Goal: Find specific page/section: Find specific page/section

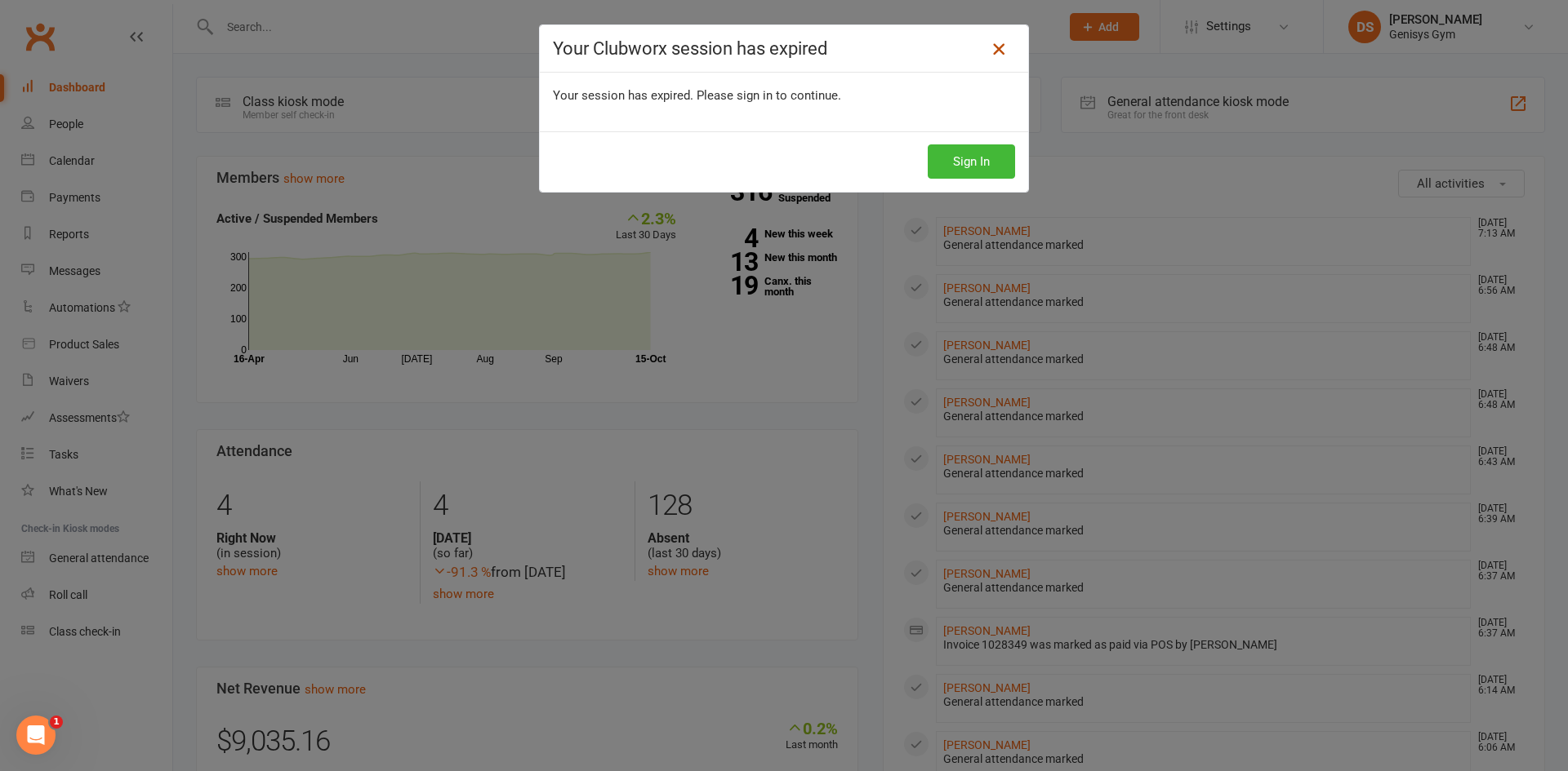
click at [989, 49] on icon at bounding box center [998, 49] width 19 height 19
click at [998, 50] on icon at bounding box center [998, 49] width 19 height 19
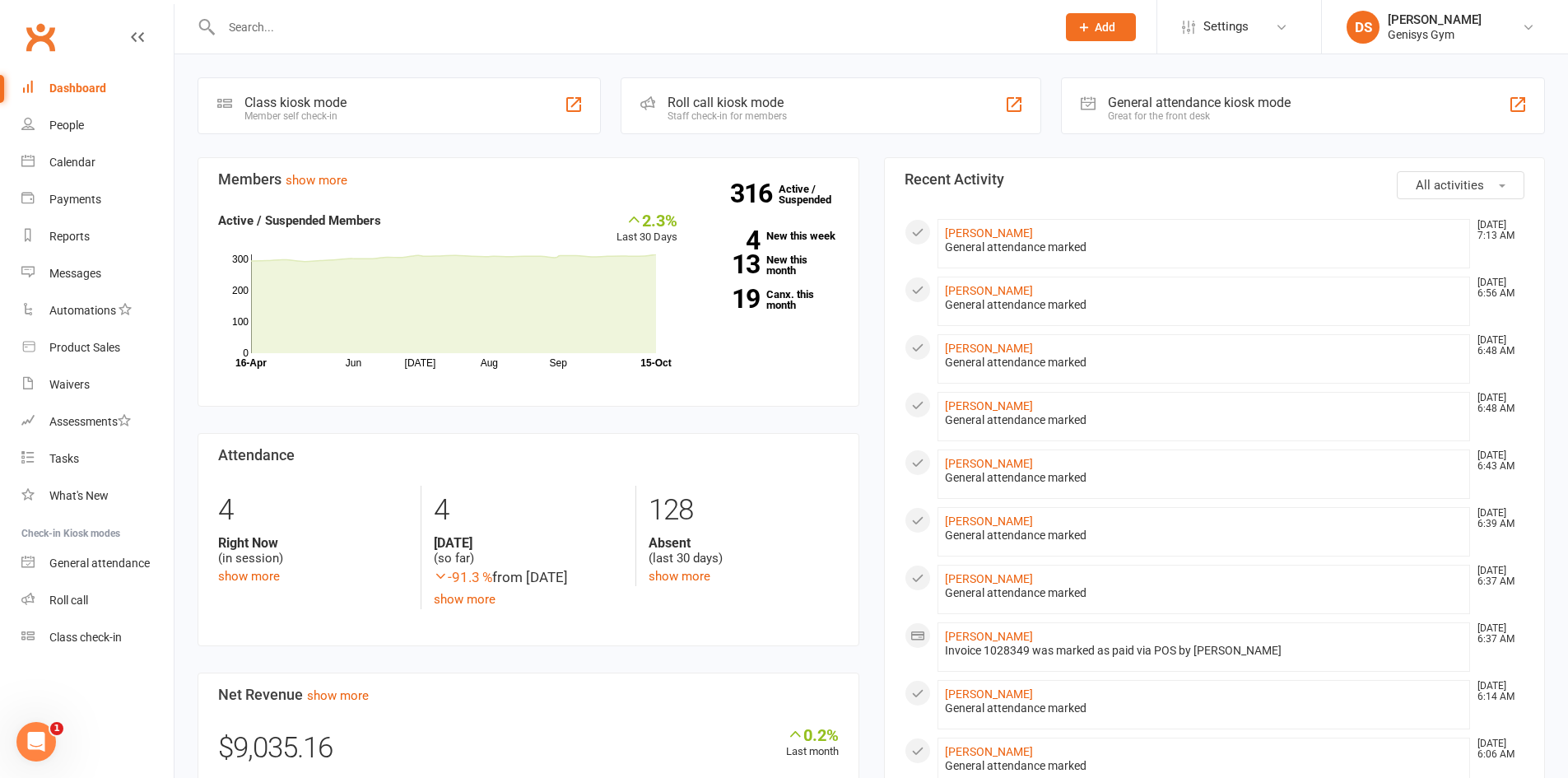
click at [326, 38] on div at bounding box center [621, 27] width 847 height 54
click at [346, 30] on input "text" at bounding box center [631, 27] width 829 height 23
paste input "[PERSON_NAME] Thus"
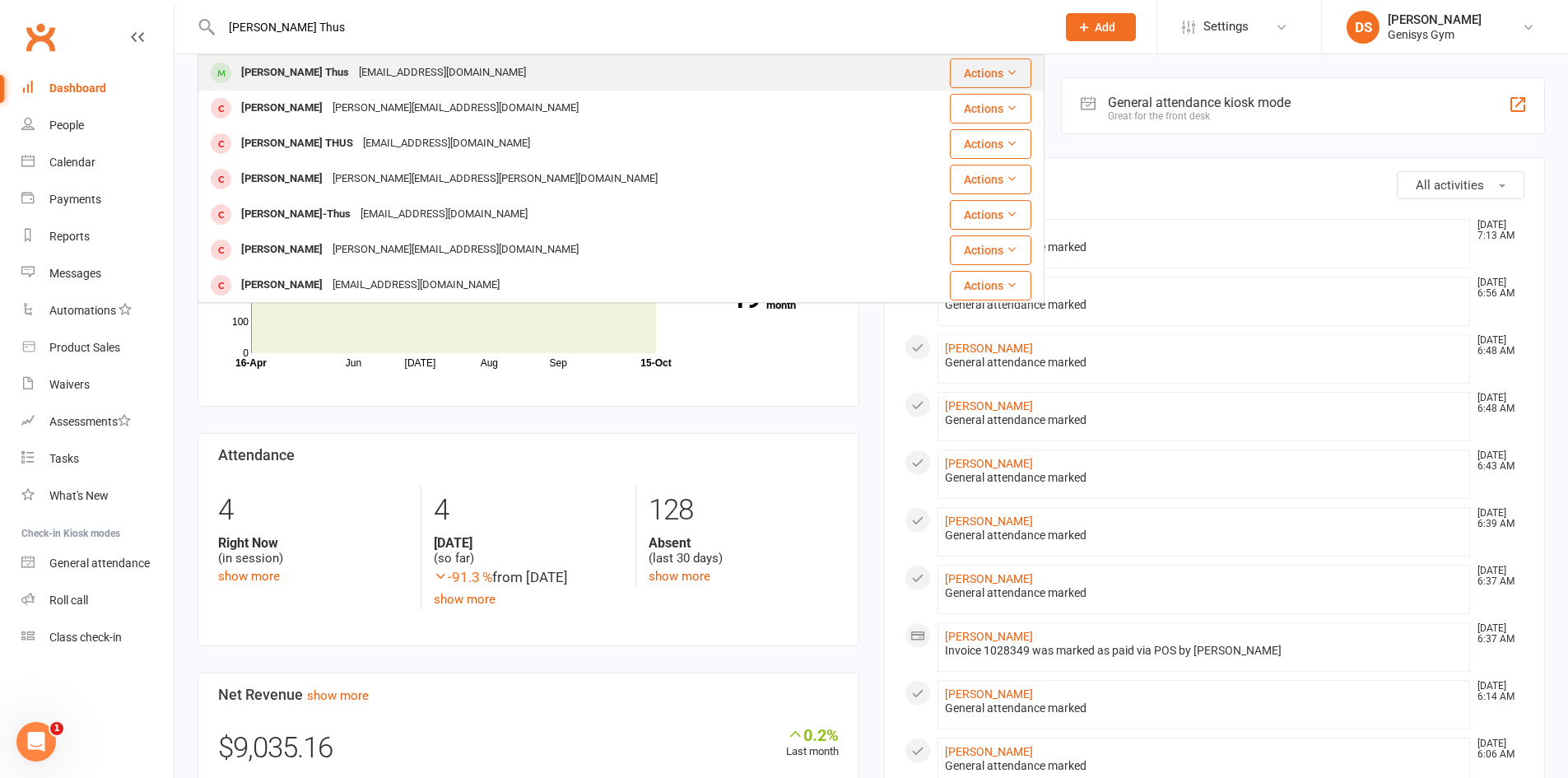
type input "[PERSON_NAME] Thus"
click at [364, 63] on div "[EMAIL_ADDRESS][DOMAIN_NAME]" at bounding box center [443, 73] width 177 height 24
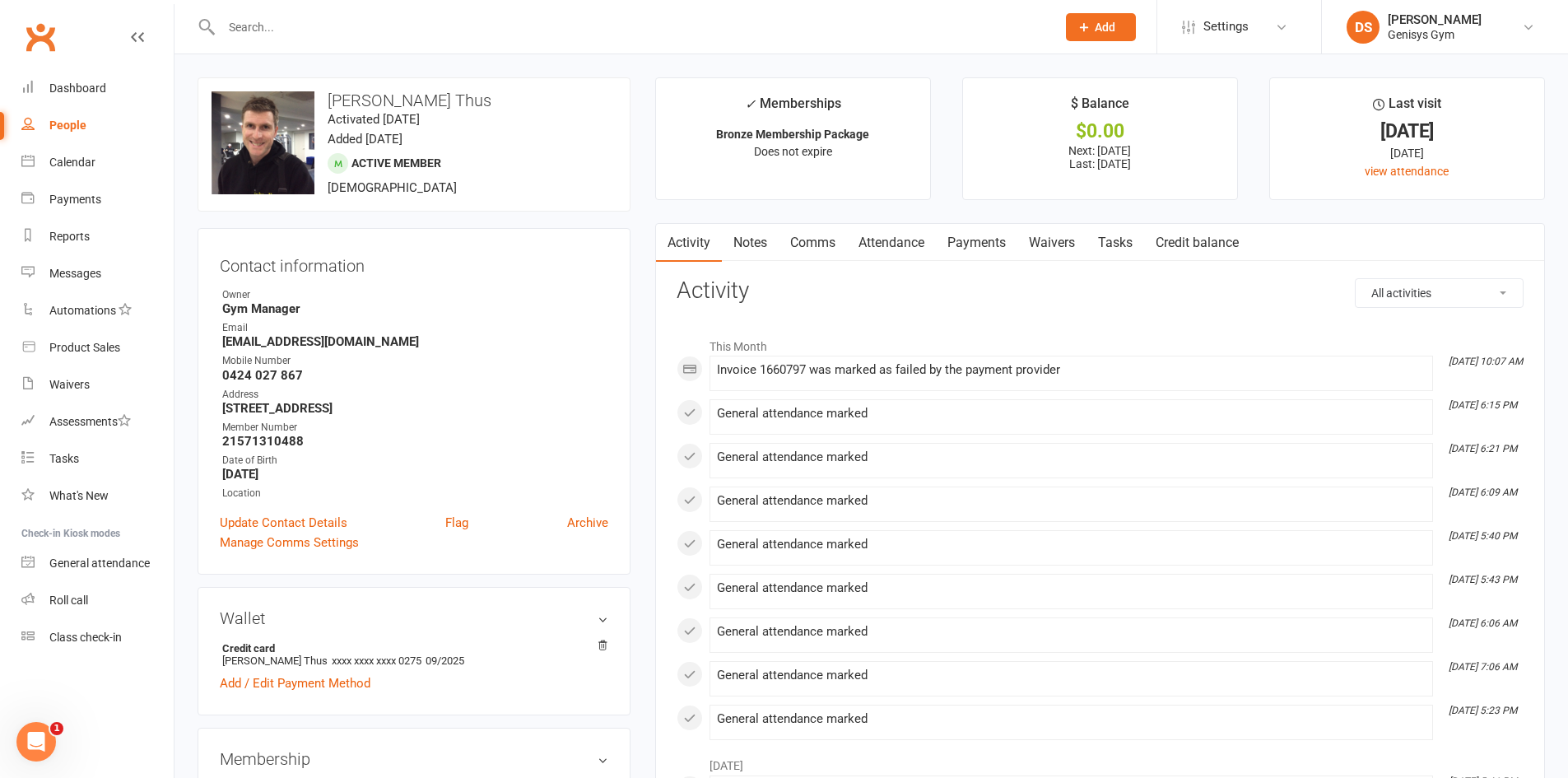
click at [970, 227] on link "Payments" at bounding box center [976, 243] width 81 height 38
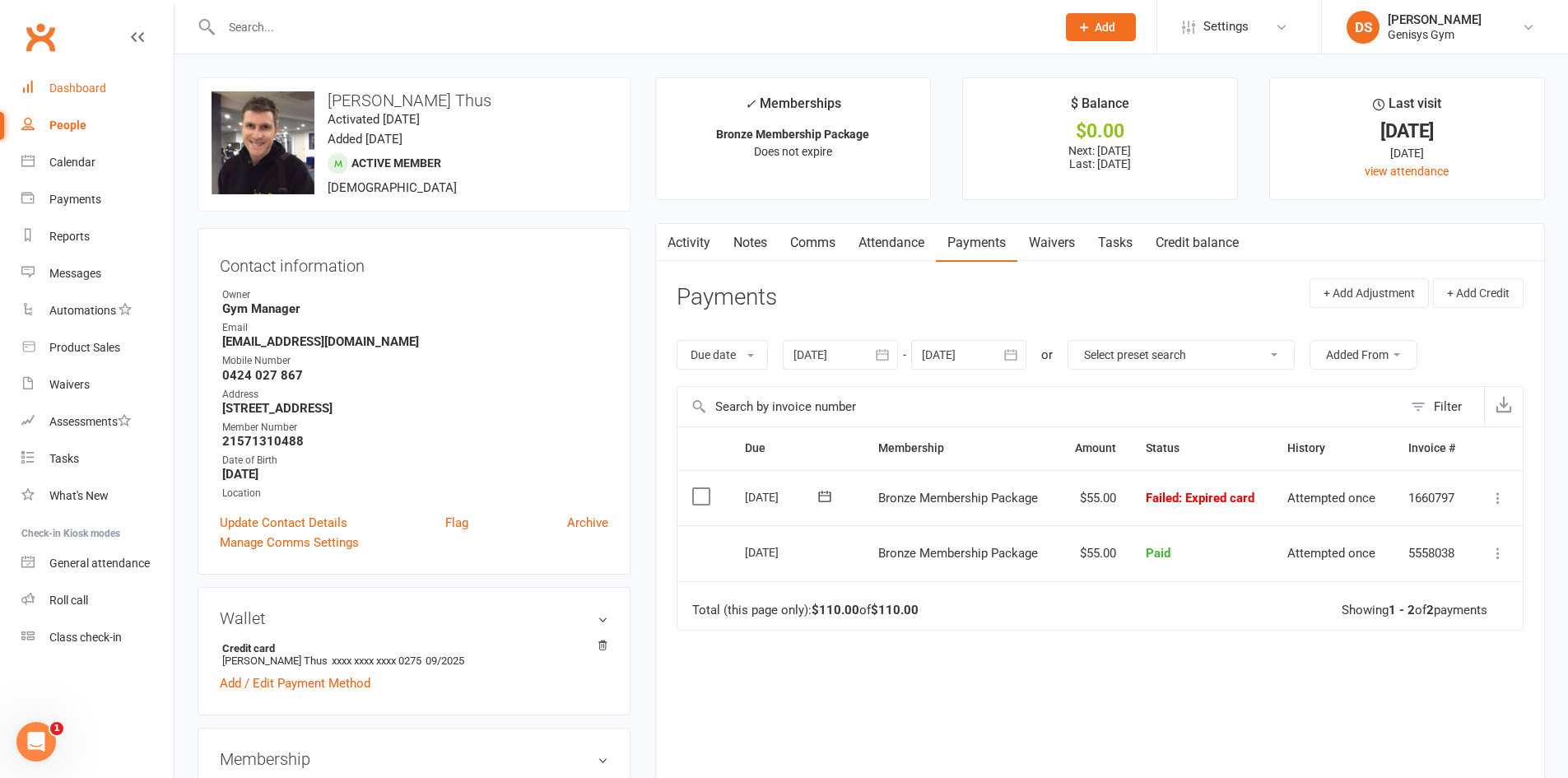
click at [96, 83] on div "Dashboard" at bounding box center [78, 87] width 57 height 13
